Goal: Transaction & Acquisition: Subscribe to service/newsletter

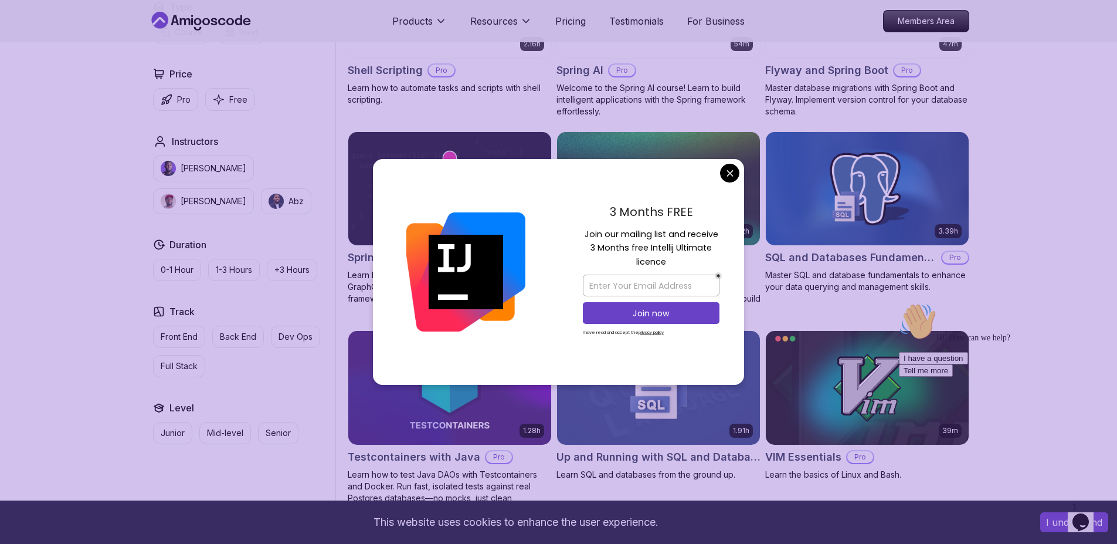
scroll to position [2849, 0]
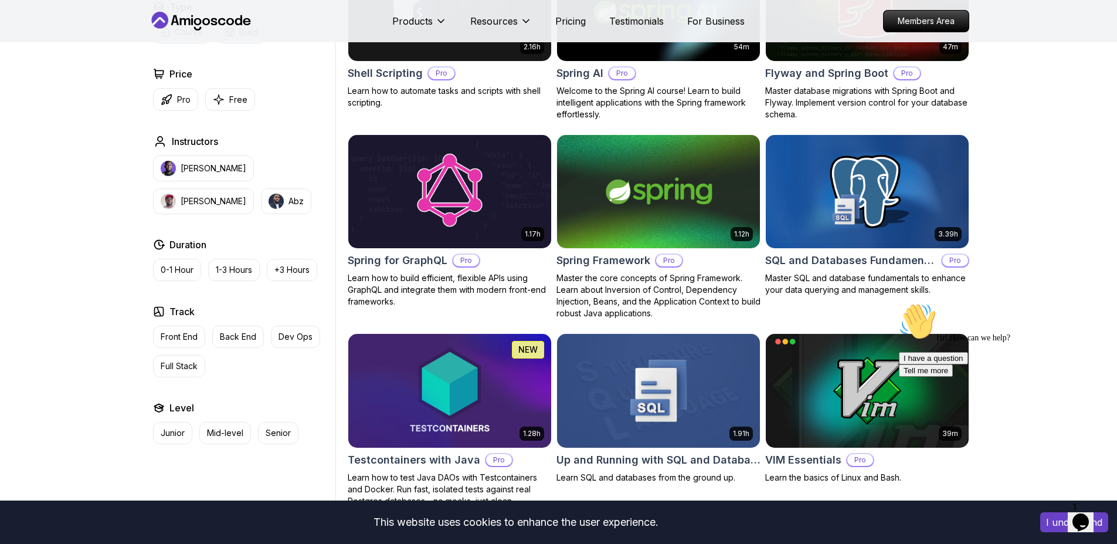
click at [734, 172] on body "This website uses cookies to enhance the user experience. I understand Products…" at bounding box center [558, 75] width 1117 height 5849
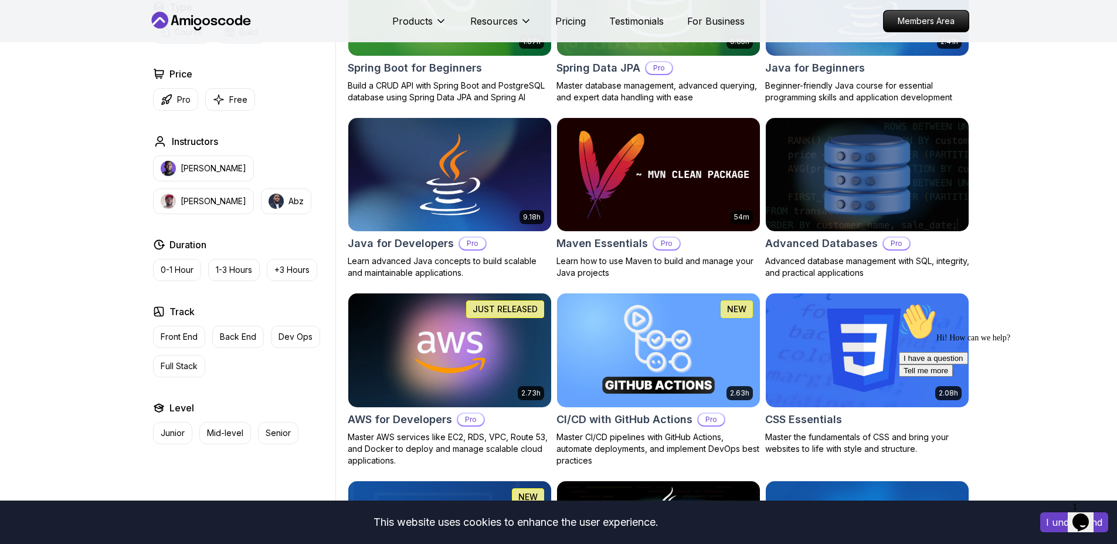
scroll to position [624, 0]
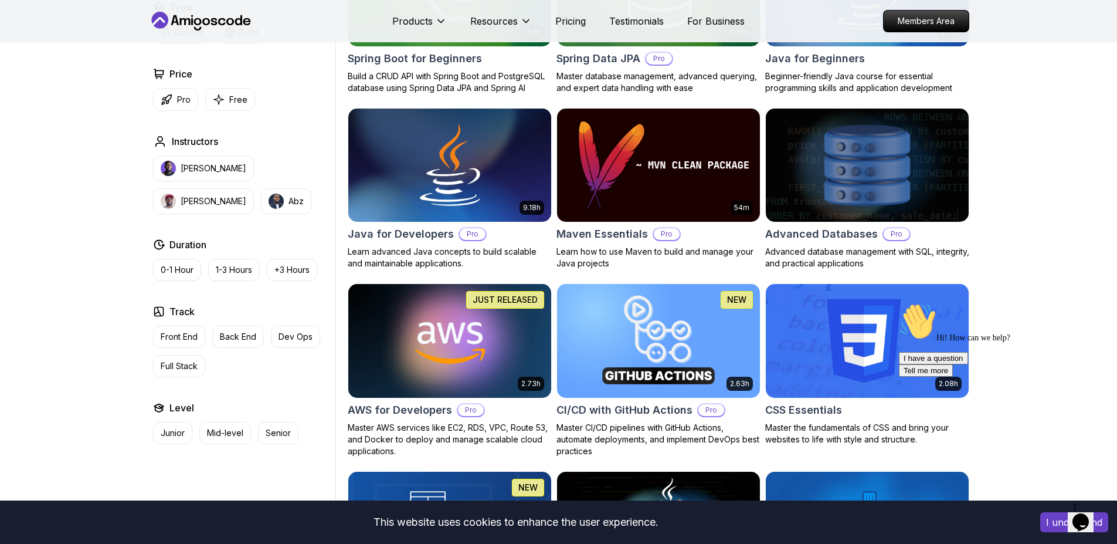
click at [844, 168] on img at bounding box center [867, 165] width 213 height 119
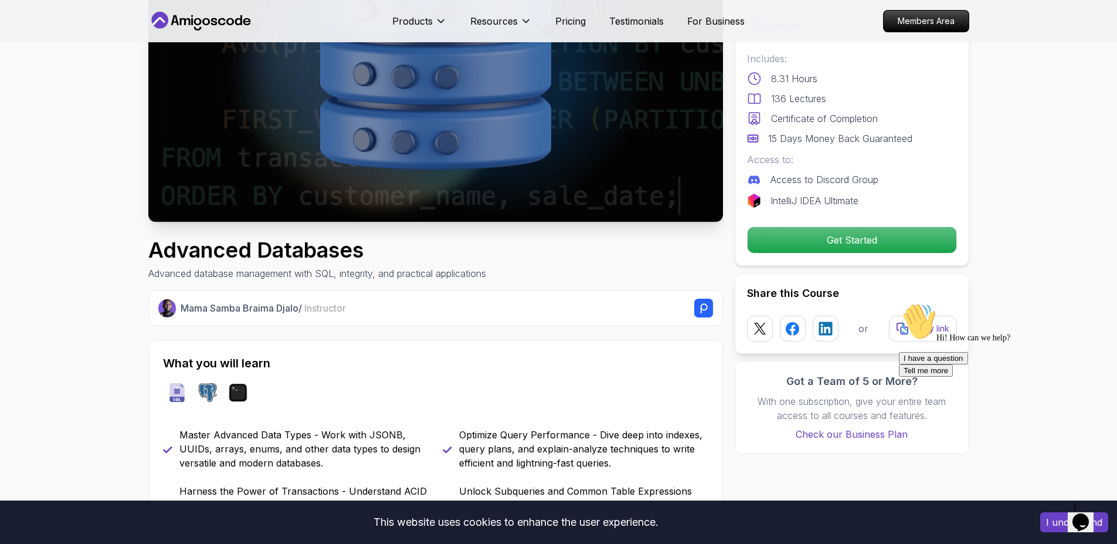
scroll to position [179, 0]
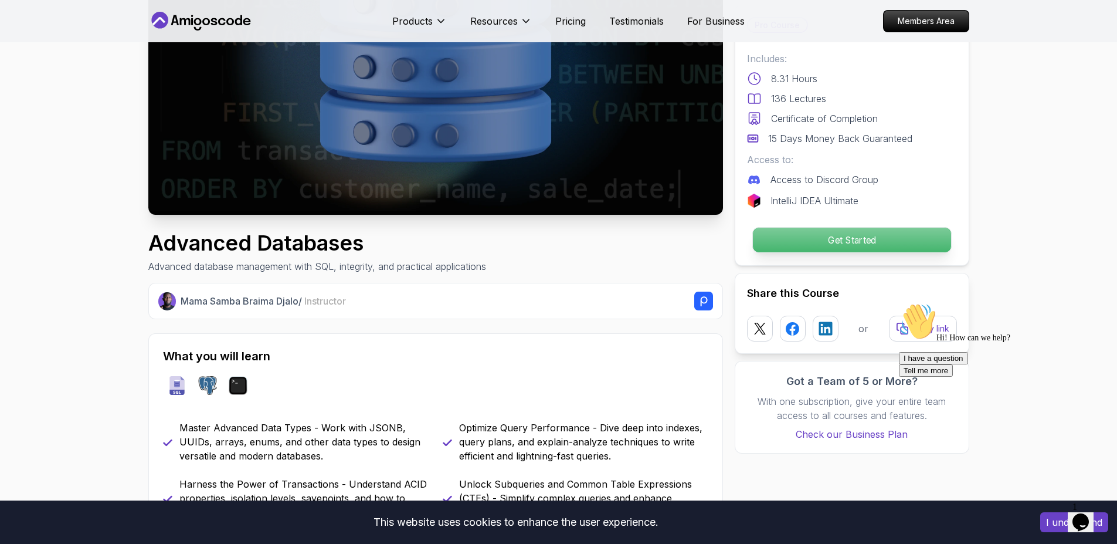
click at [777, 252] on p "Get Started" at bounding box center [852, 240] width 198 height 25
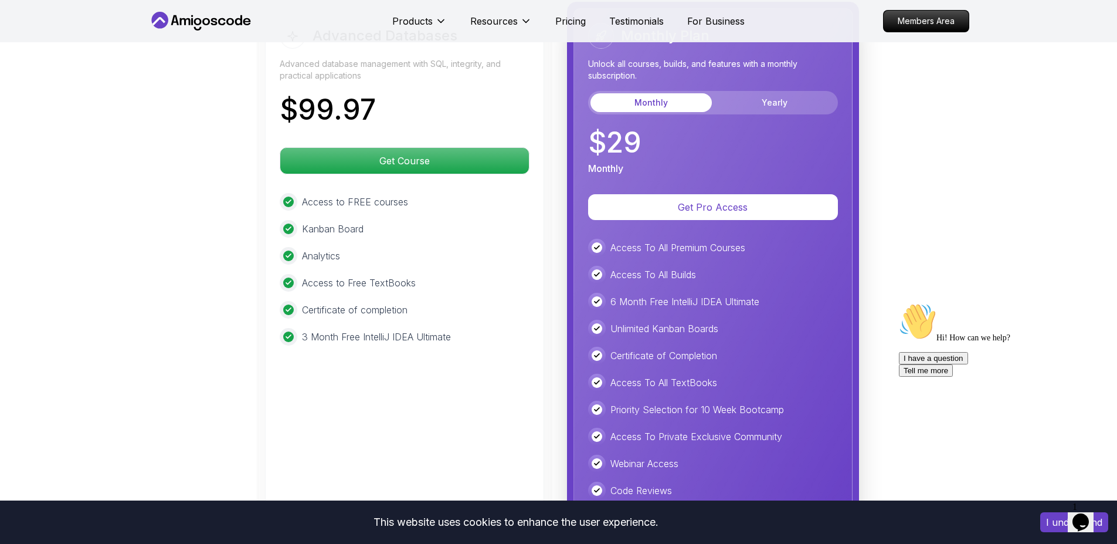
scroll to position [3263, 0]
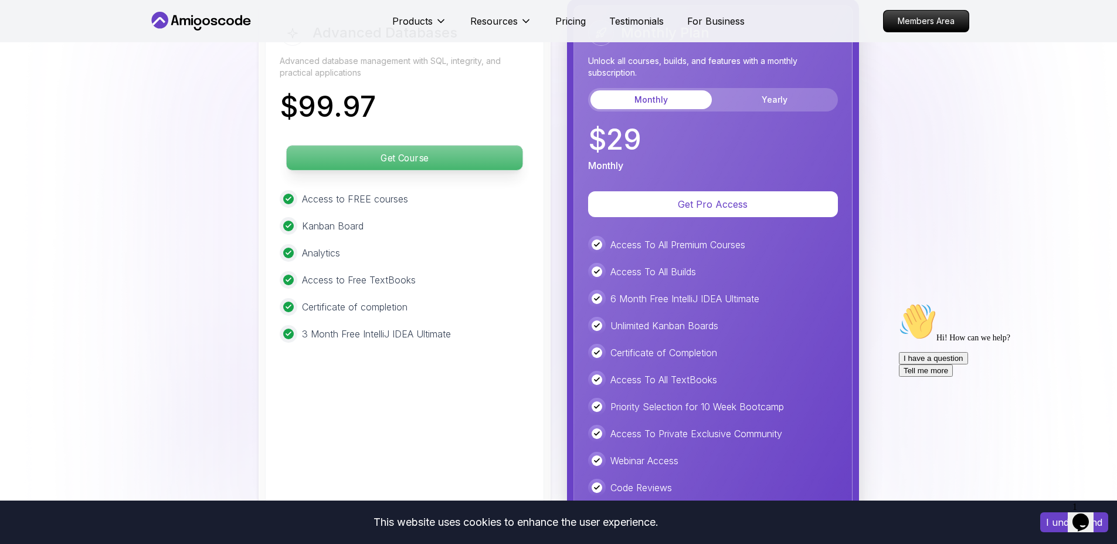
click at [358, 160] on p "Get Course" at bounding box center [404, 157] width 236 height 25
